Goal: Task Accomplishment & Management: Manage account settings

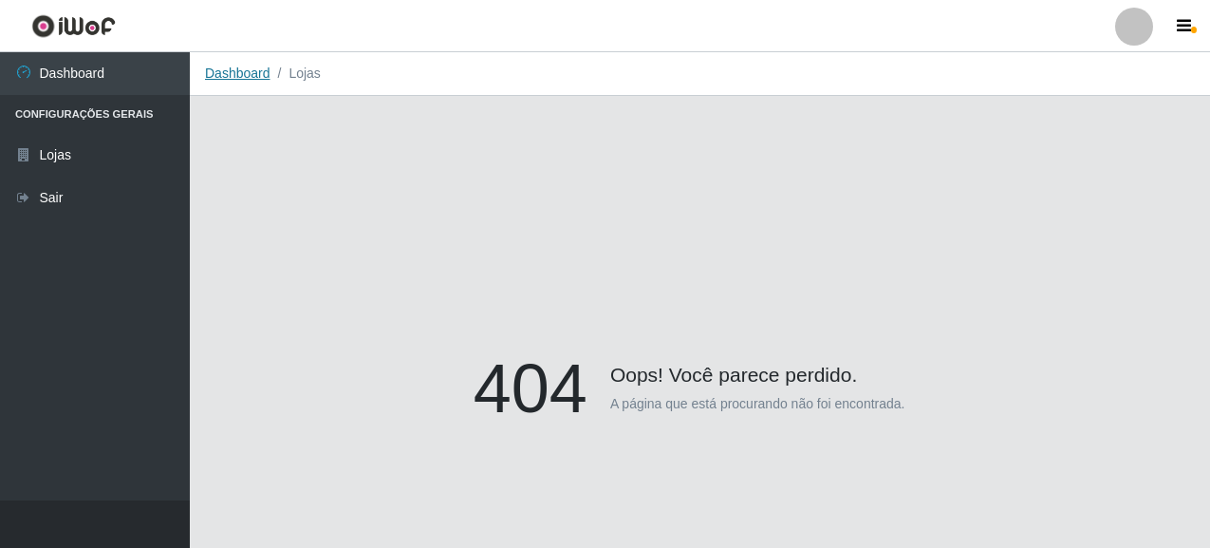
click at [255, 79] on link "Dashboard" at bounding box center [237, 72] width 65 height 15
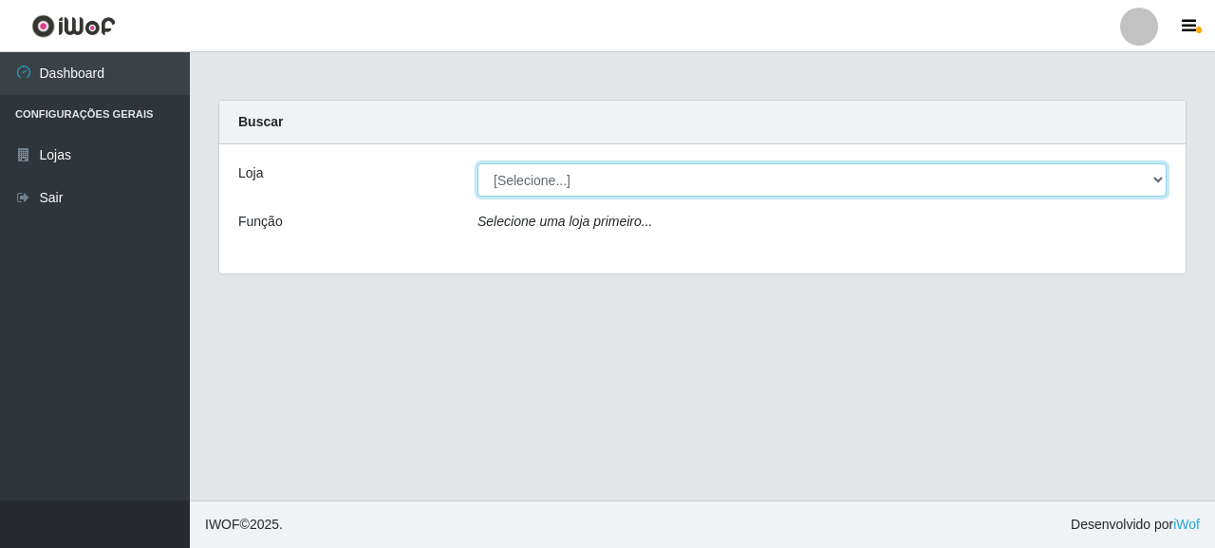
click at [554, 177] on select "[Selecione...] Supermercado Queiroz - [GEOGRAPHIC_DATA]" at bounding box center [821, 179] width 689 height 33
select select "496"
click at [477, 163] on select "[Selecione...] Supermercado Queiroz - [GEOGRAPHIC_DATA]" at bounding box center [821, 179] width 689 height 33
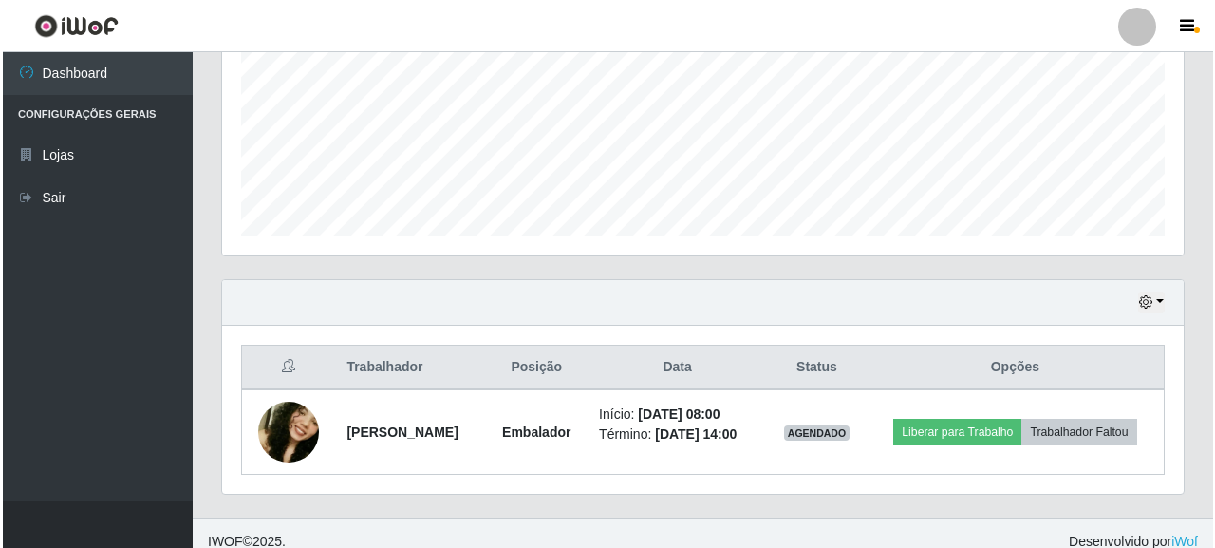
scroll to position [459, 0]
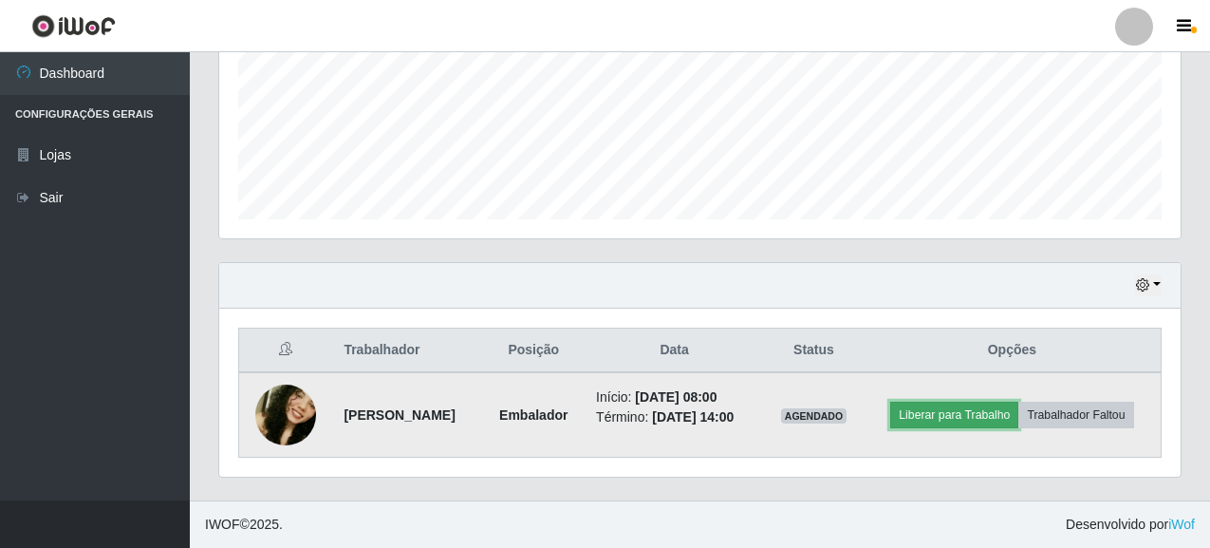
click at [994, 412] on button "Liberar para Trabalho" at bounding box center [954, 414] width 128 height 27
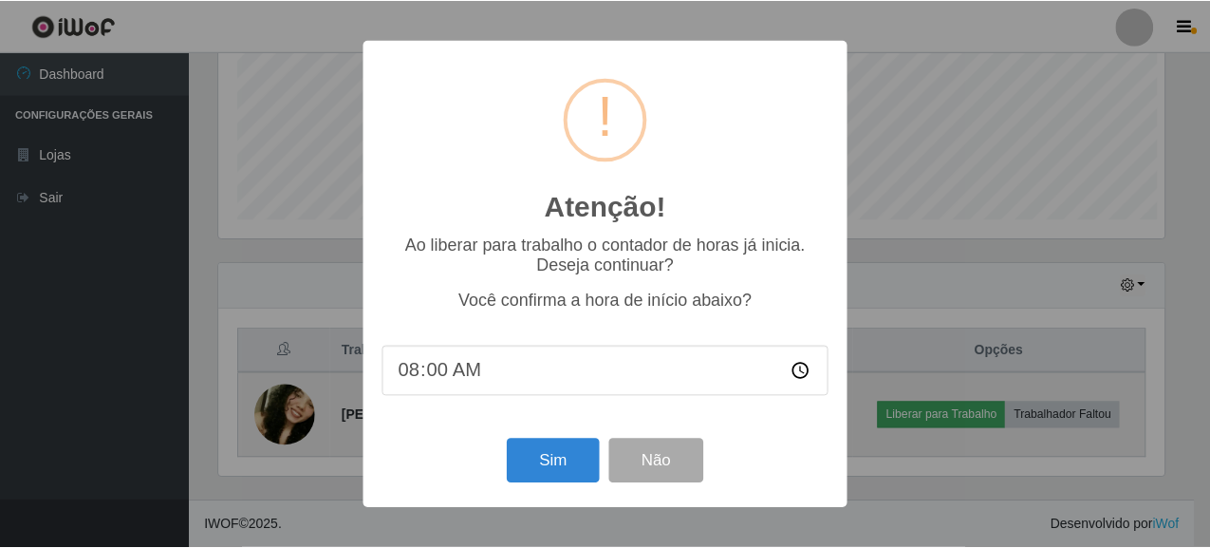
scroll to position [394, 950]
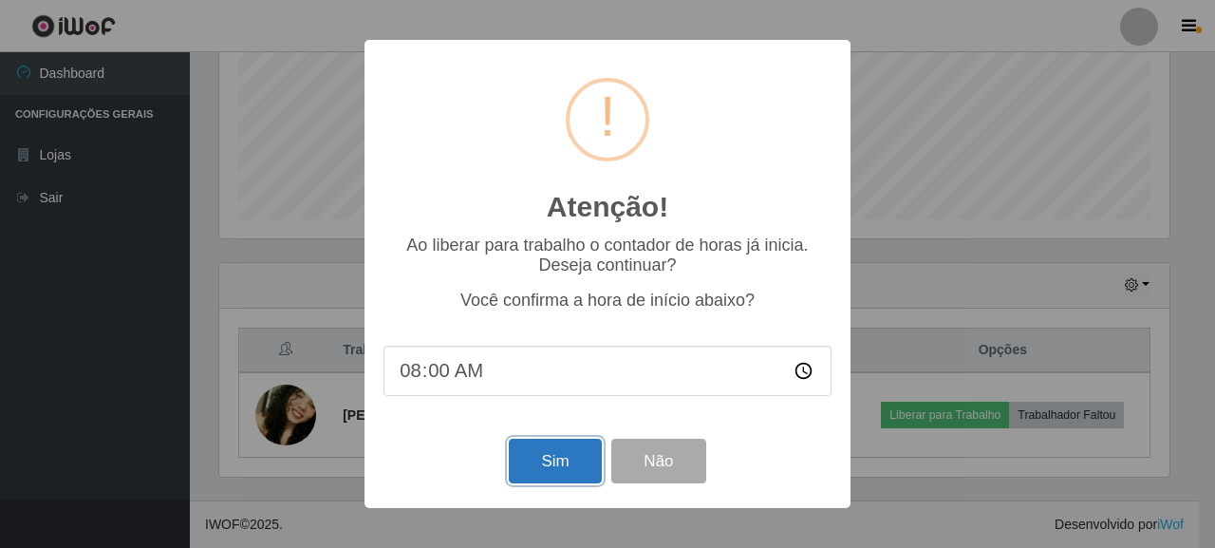
click at [560, 467] on button "Sim" at bounding box center [555, 460] width 92 height 45
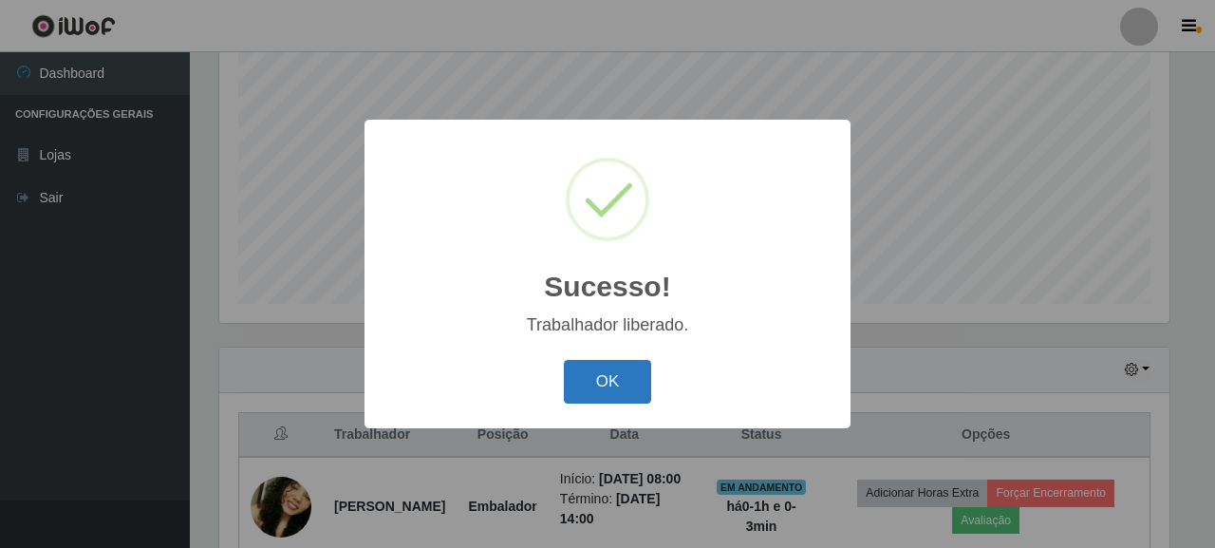
click at [605, 382] on button "OK" at bounding box center [608, 382] width 88 height 45
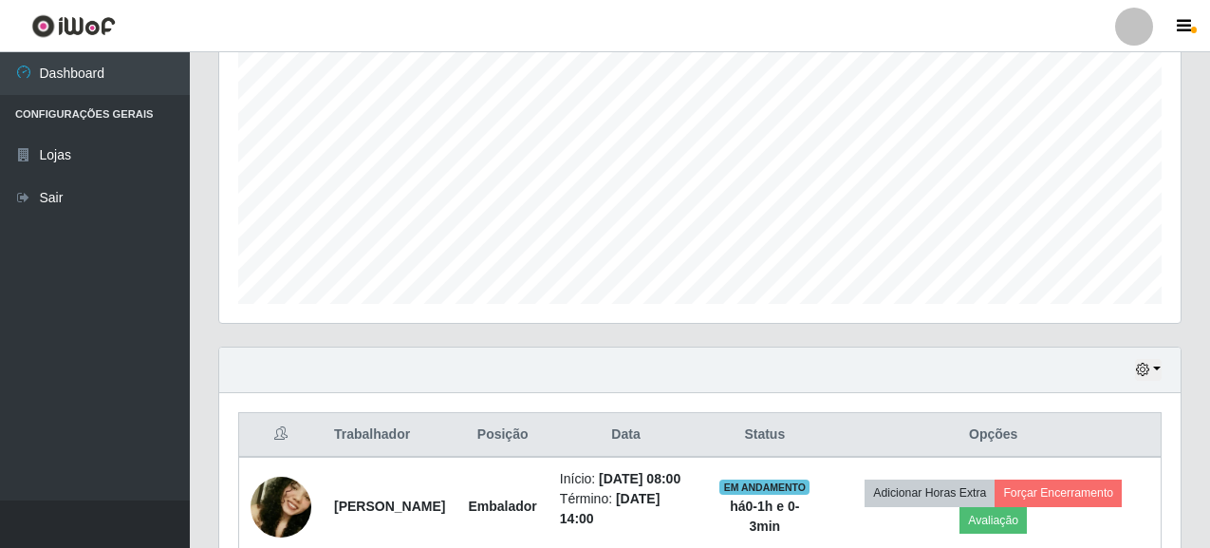
scroll to position [394, 961]
